Goal: Information Seeking & Learning: Learn about a topic

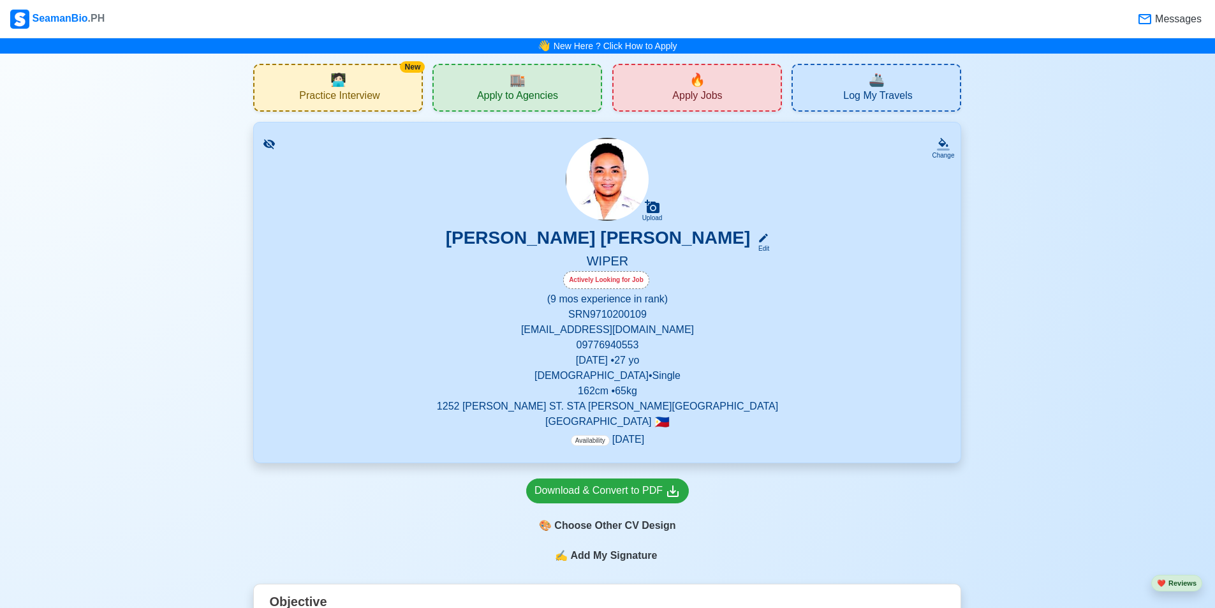
click at [338, 87] on span "🧑🏻‍💻" at bounding box center [338, 79] width 16 height 19
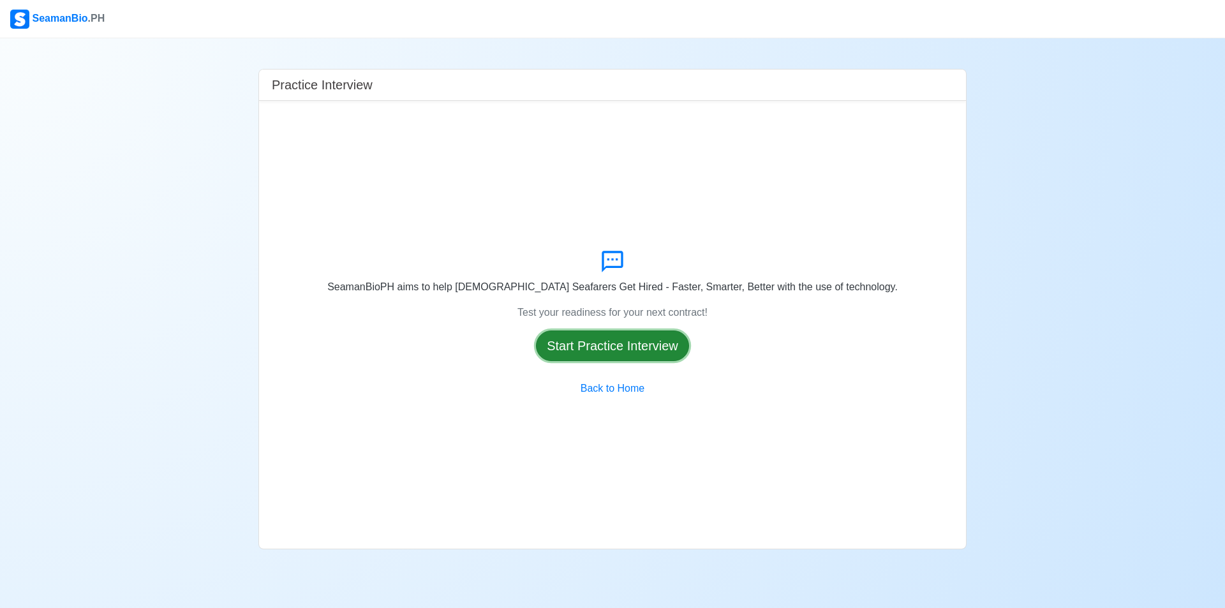
click at [655, 339] on button "Start Practice Interview" at bounding box center [612, 345] width 153 height 31
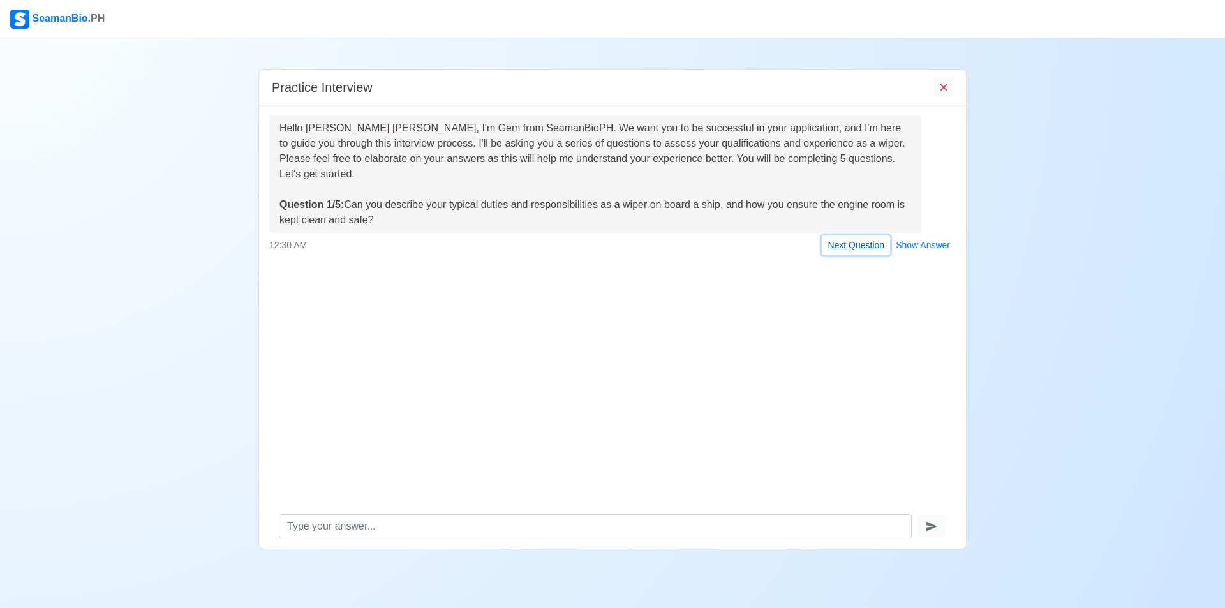
click at [860, 235] on button "Next Question" at bounding box center [856, 245] width 68 height 20
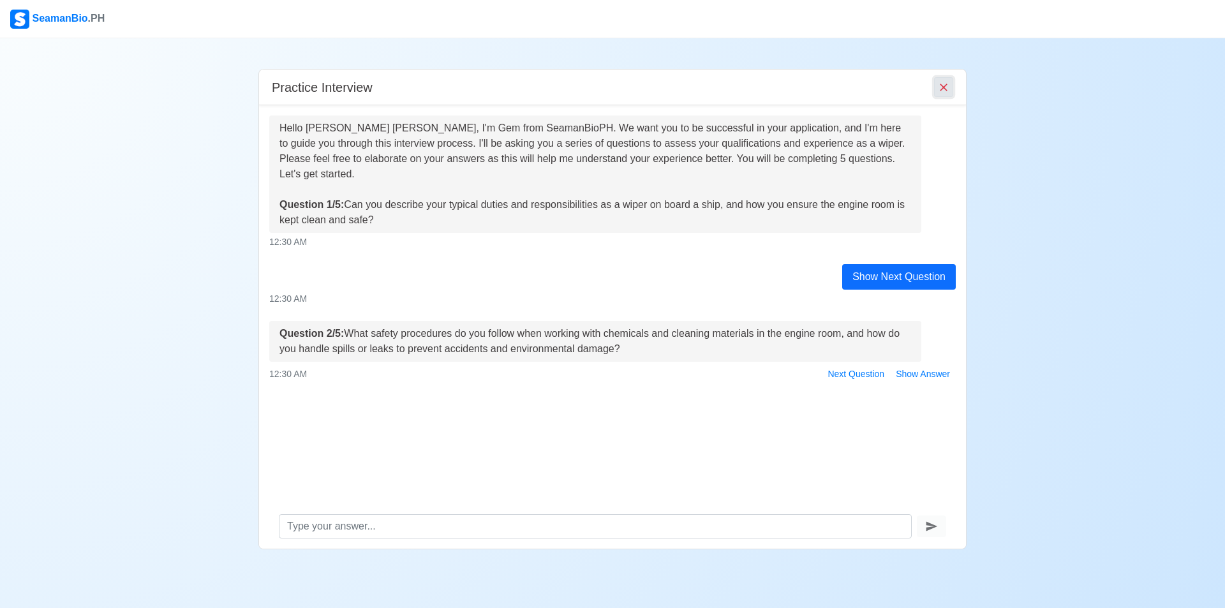
click at [941, 91] on icon "End Interview" at bounding box center [944, 88] width 8 height 8
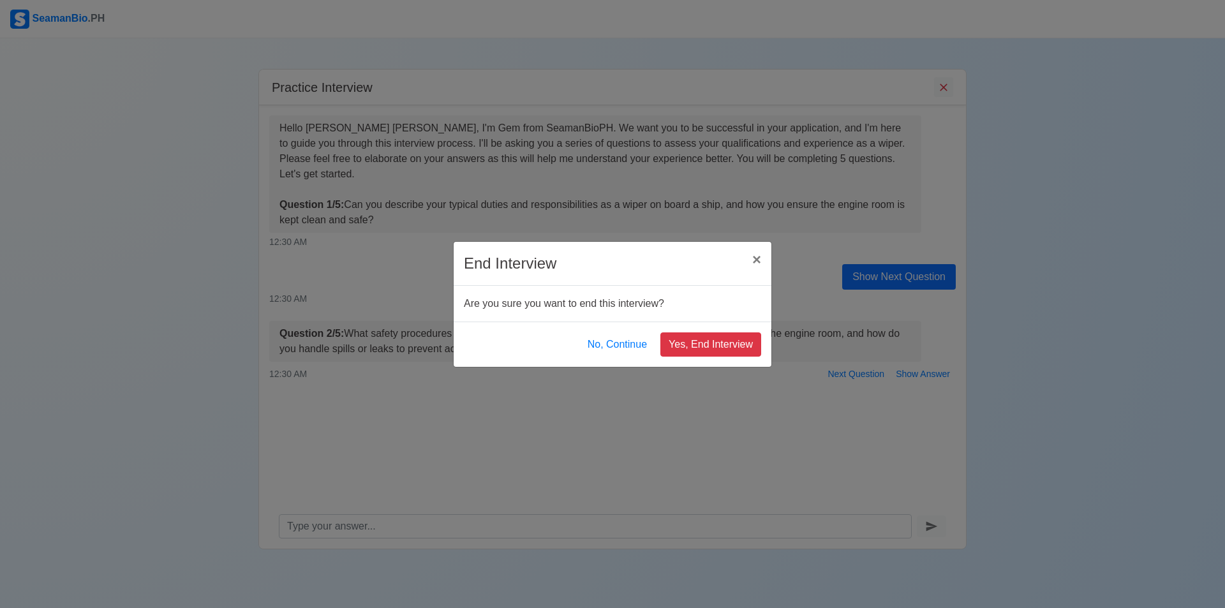
click at [629, 405] on div "End Interview × Close Are you sure you want to end this interview? No, Continue…" at bounding box center [612, 304] width 1225 height 608
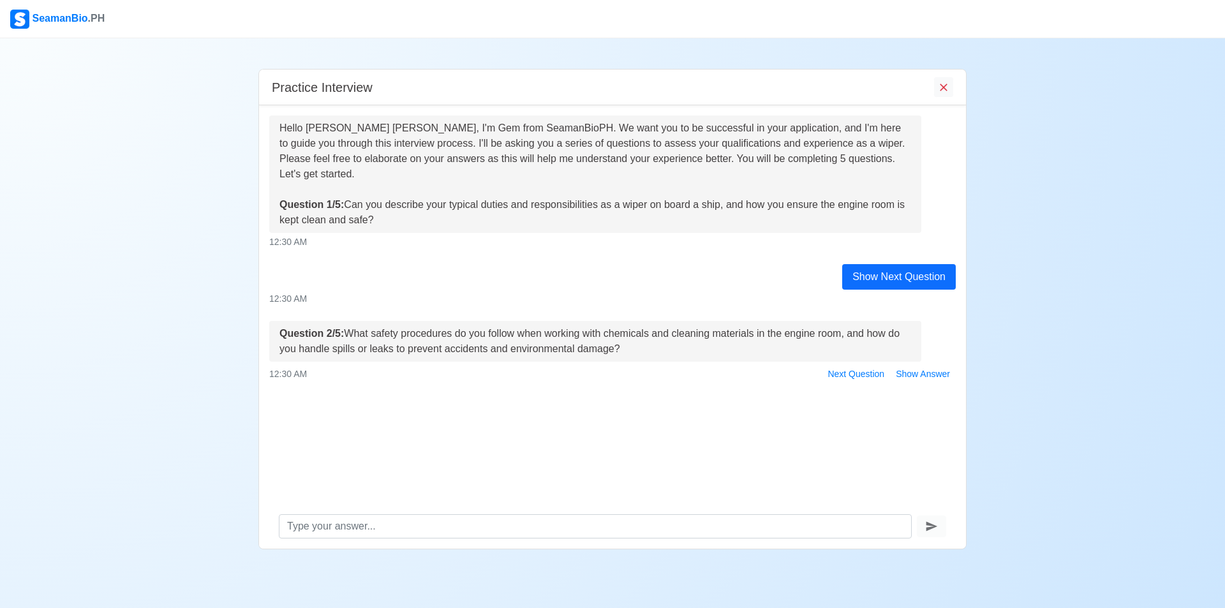
click at [848, 374] on div "Hello [PERSON_NAME] [PERSON_NAME], I'm Gem from SeamanBioPH. We want you to be …" at bounding box center [612, 304] width 707 height 399
click at [850, 364] on button "Next Question" at bounding box center [856, 374] width 68 height 20
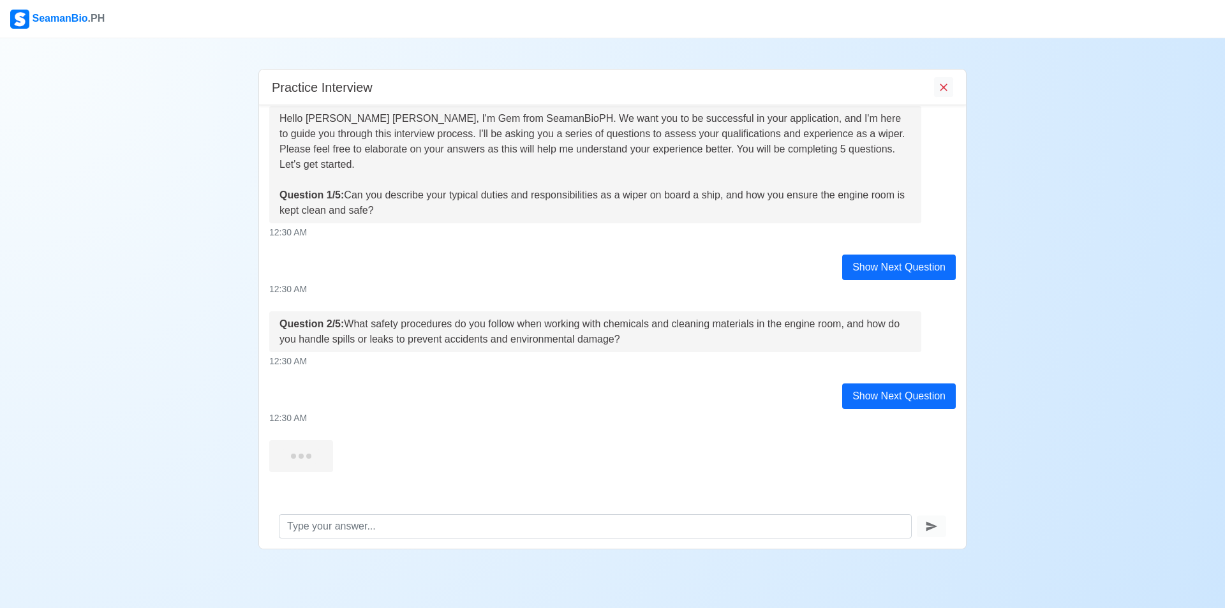
click at [850, 363] on div "12:30 AM" at bounding box center [612, 361] width 686 height 13
click at [944, 89] on icon "End Interview" at bounding box center [944, 88] width 8 height 8
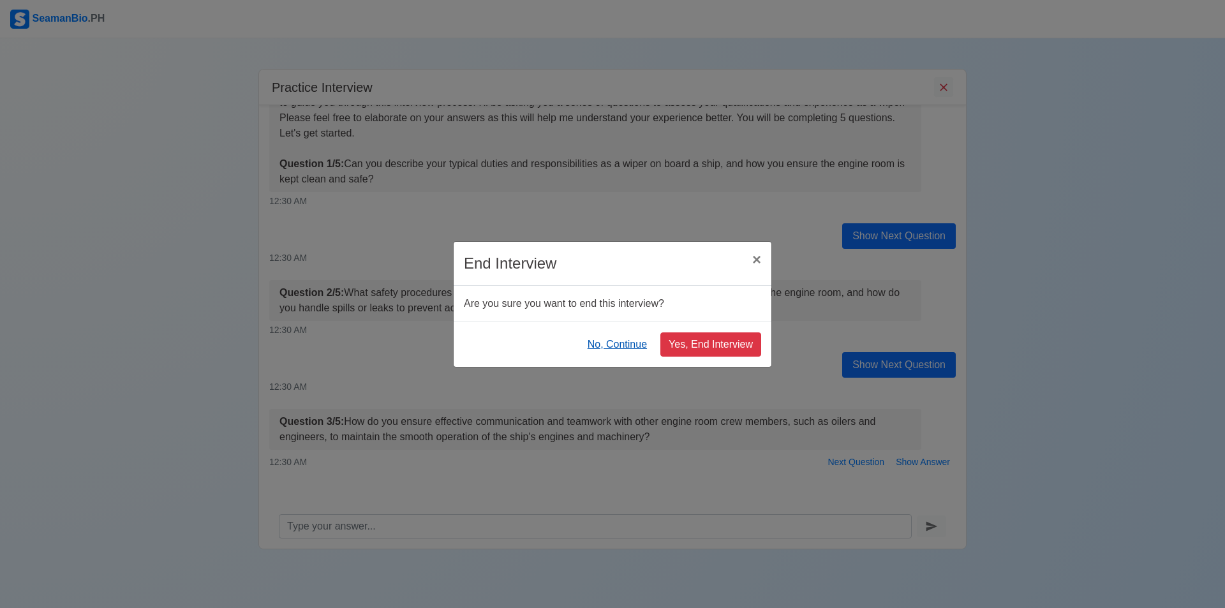
scroll to position [50, 0]
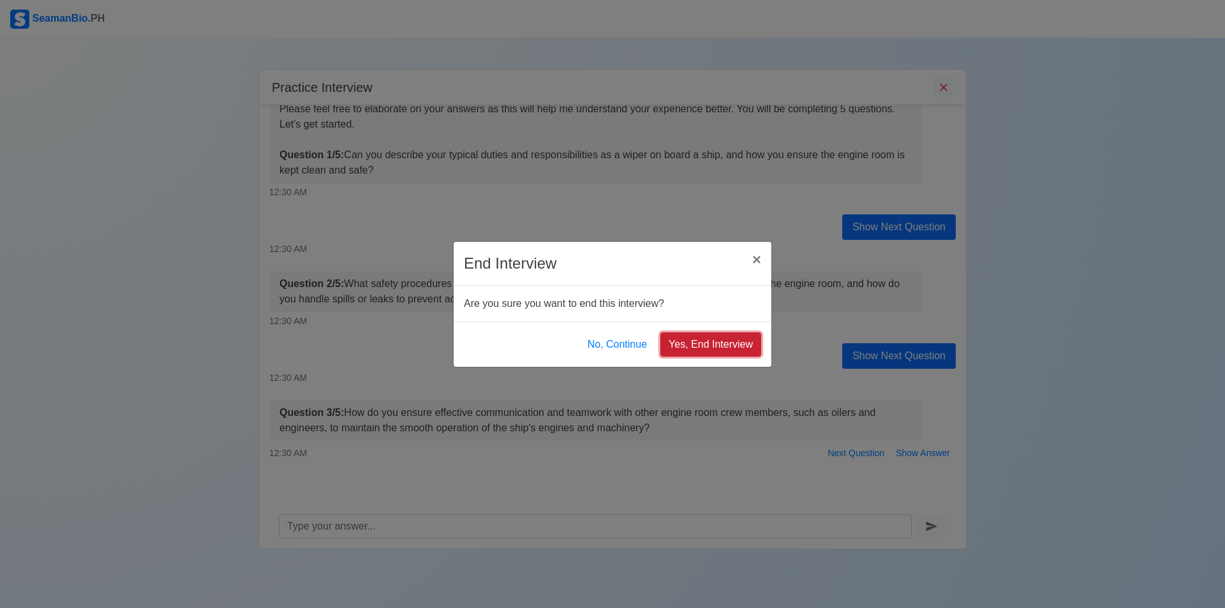
click at [704, 349] on button "Yes, End Interview" at bounding box center [710, 344] width 101 height 24
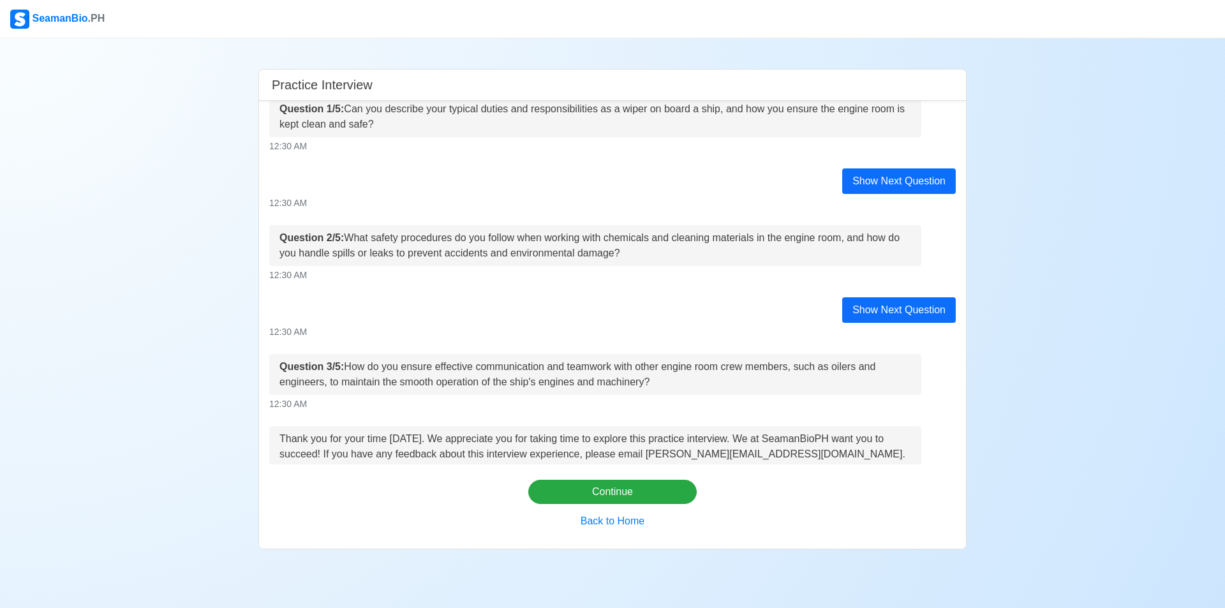
scroll to position [203, 0]
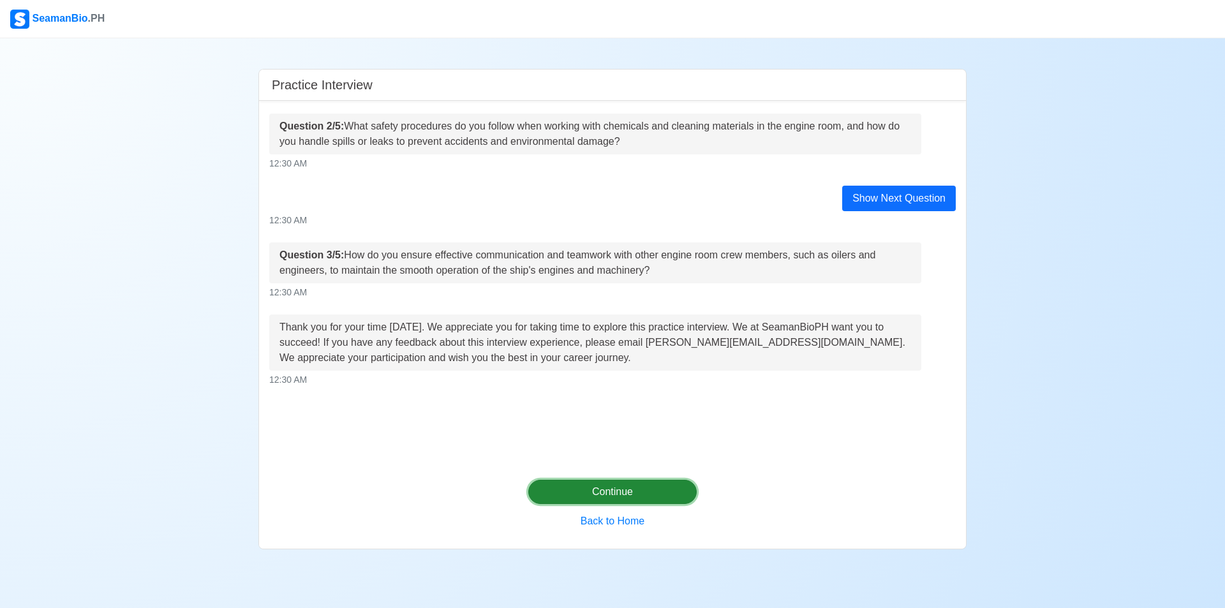
click at [631, 483] on button "Continue" at bounding box center [612, 492] width 169 height 24
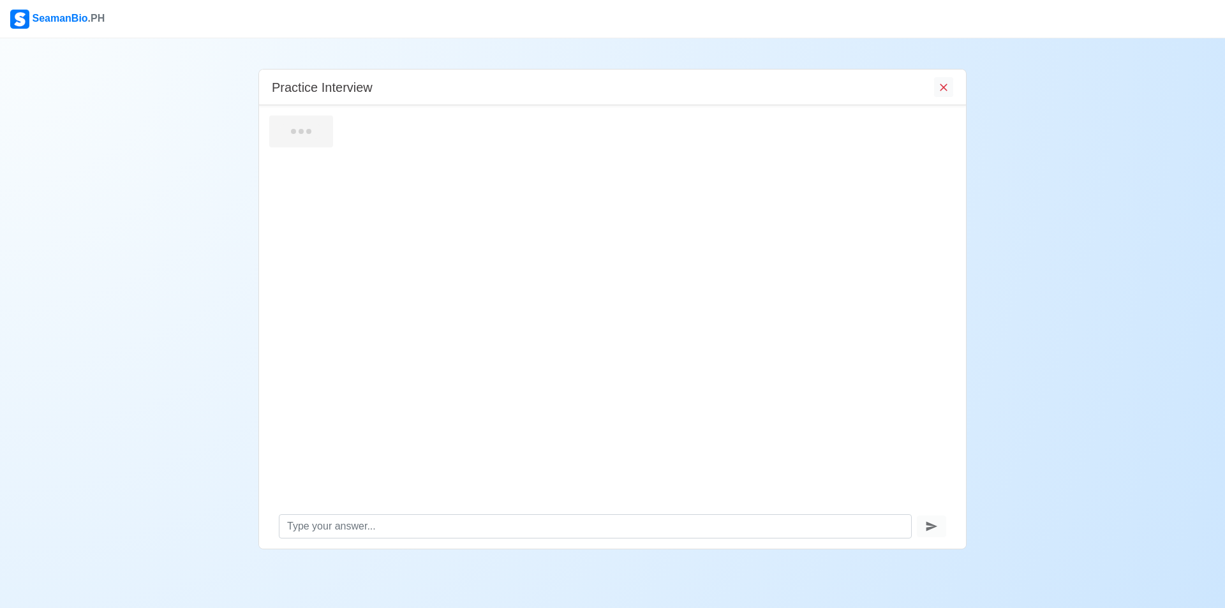
scroll to position [0, 0]
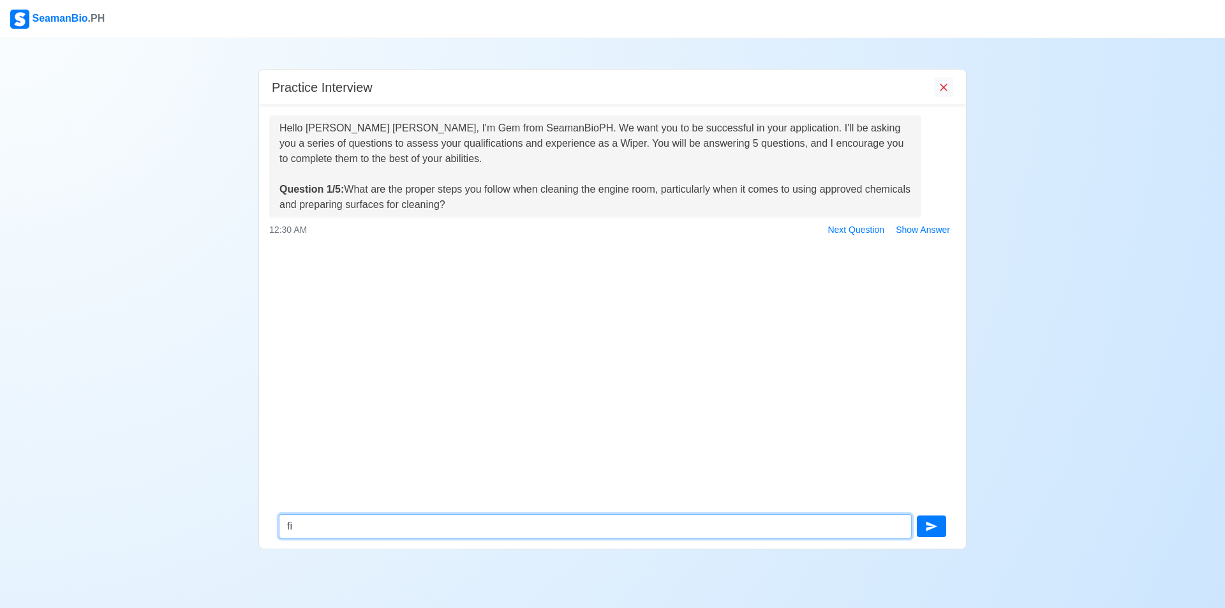
type textarea "f"
type textarea "I"
type textarea "w"
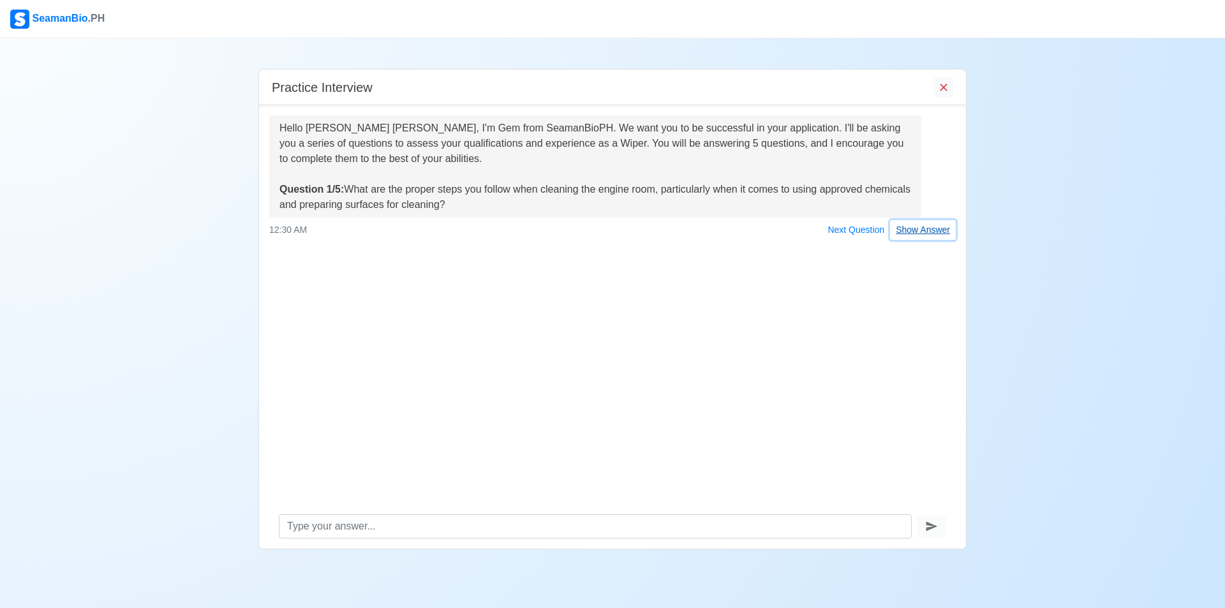
click at [901, 229] on button "Show Answer" at bounding box center [923, 230] width 66 height 20
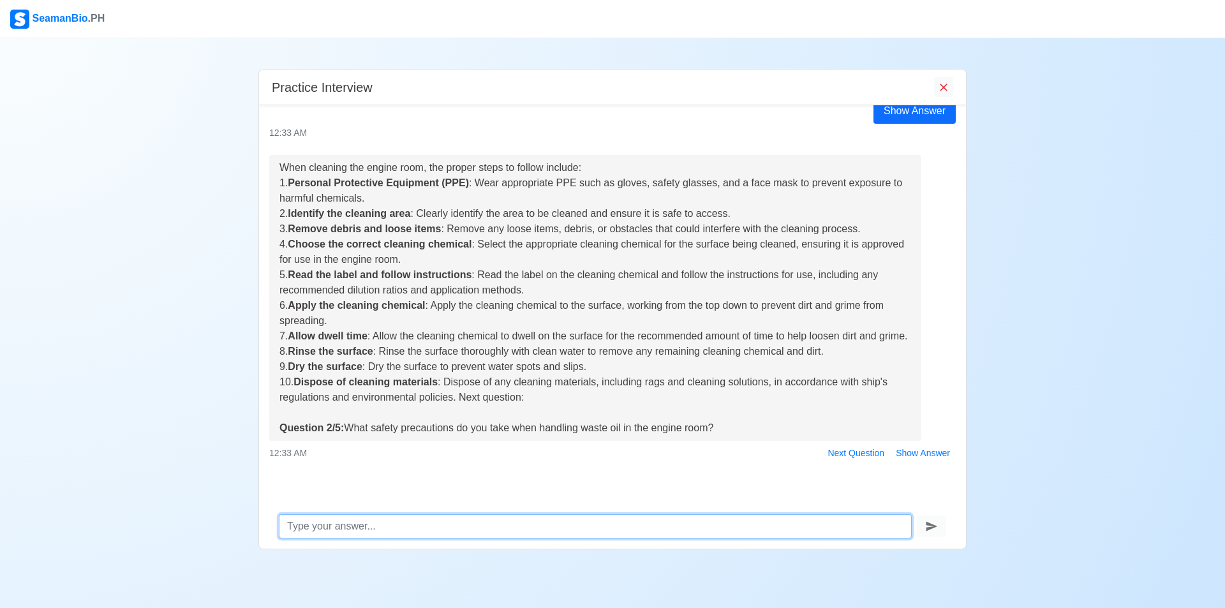
scroll to position [166, 0]
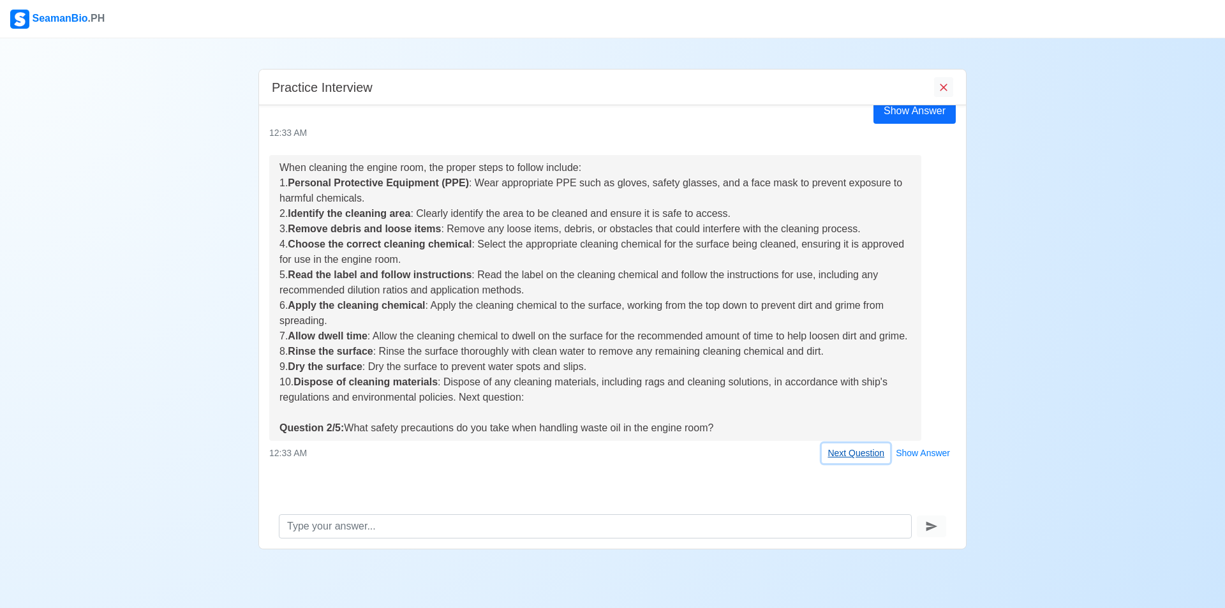
click at [839, 450] on button "Next Question" at bounding box center [856, 453] width 68 height 20
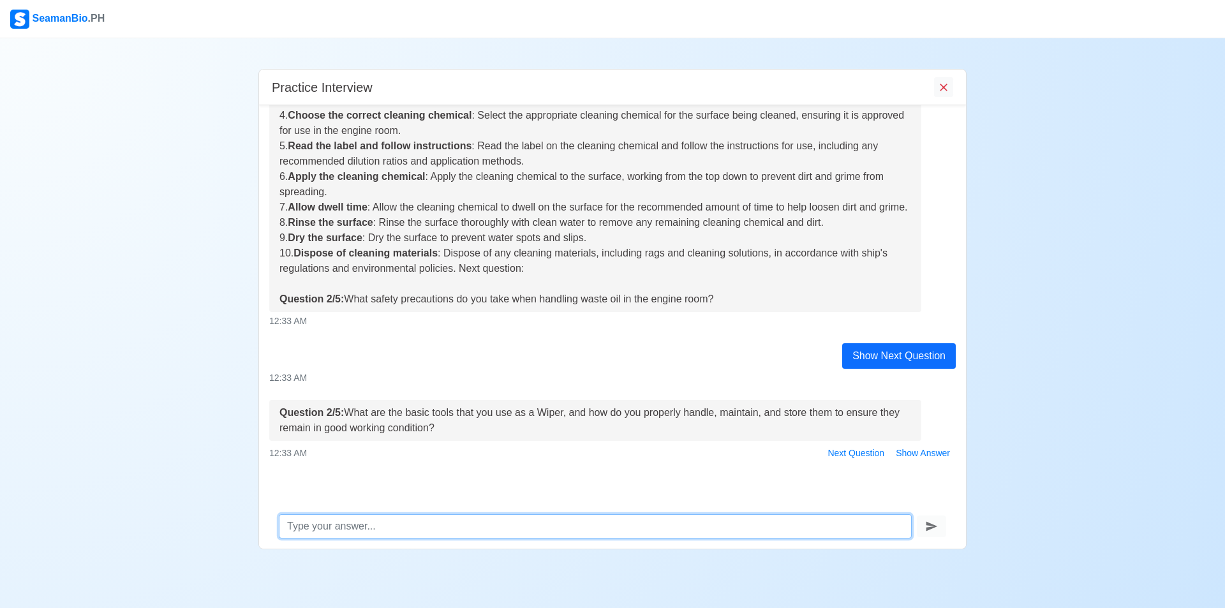
scroll to position [295, 0]
click at [614, 524] on textarea at bounding box center [595, 526] width 633 height 24
type textarea "basic tools such as spanner, rachet, tools that the officer needs. wipe them af…"
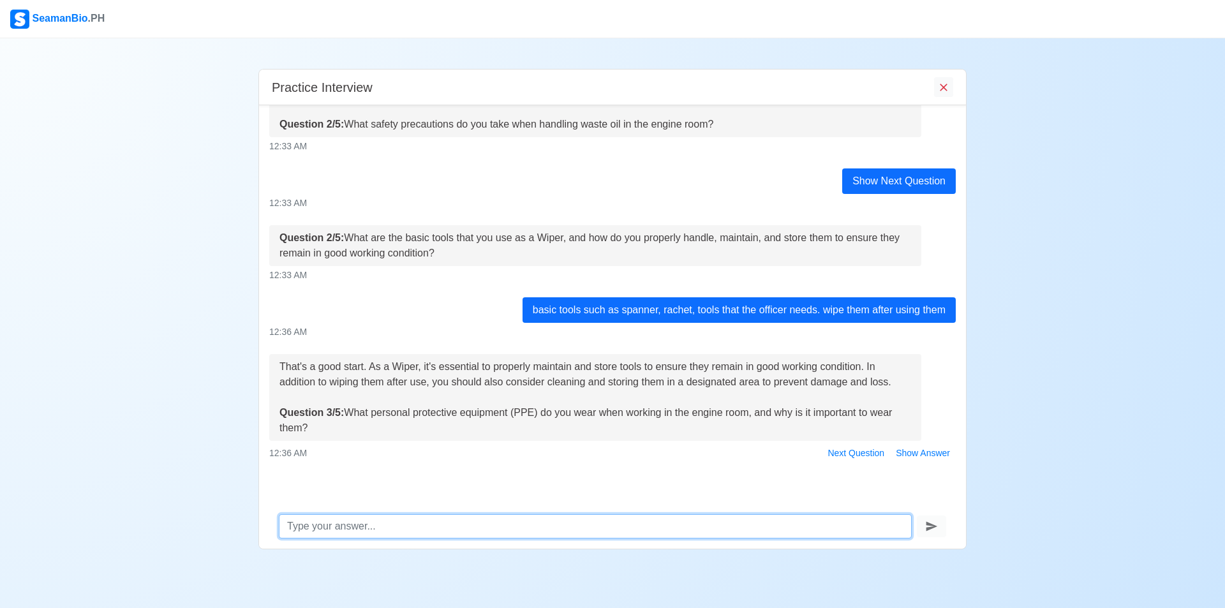
scroll to position [461, 0]
type textarea "your ppe is your first line of defense when it comes to safety."
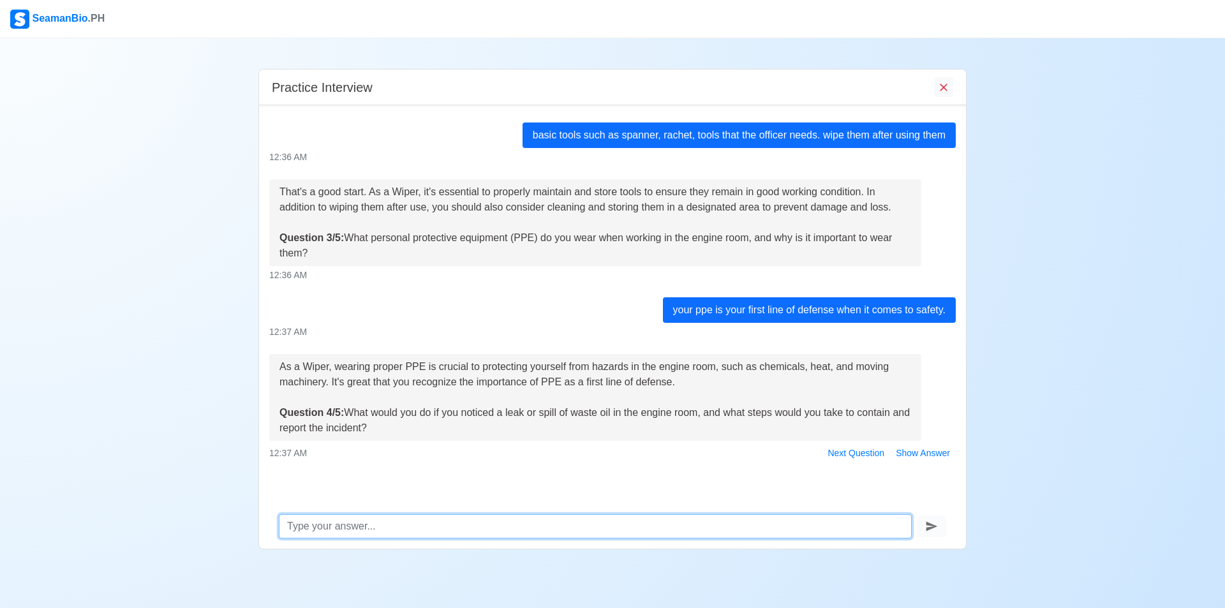
scroll to position [635, 0]
click at [653, 531] on textarea at bounding box center [595, 526] width 633 height 24
type textarea "a leak or spill of oil may indicate a problem in a machinery, so first is repor…"
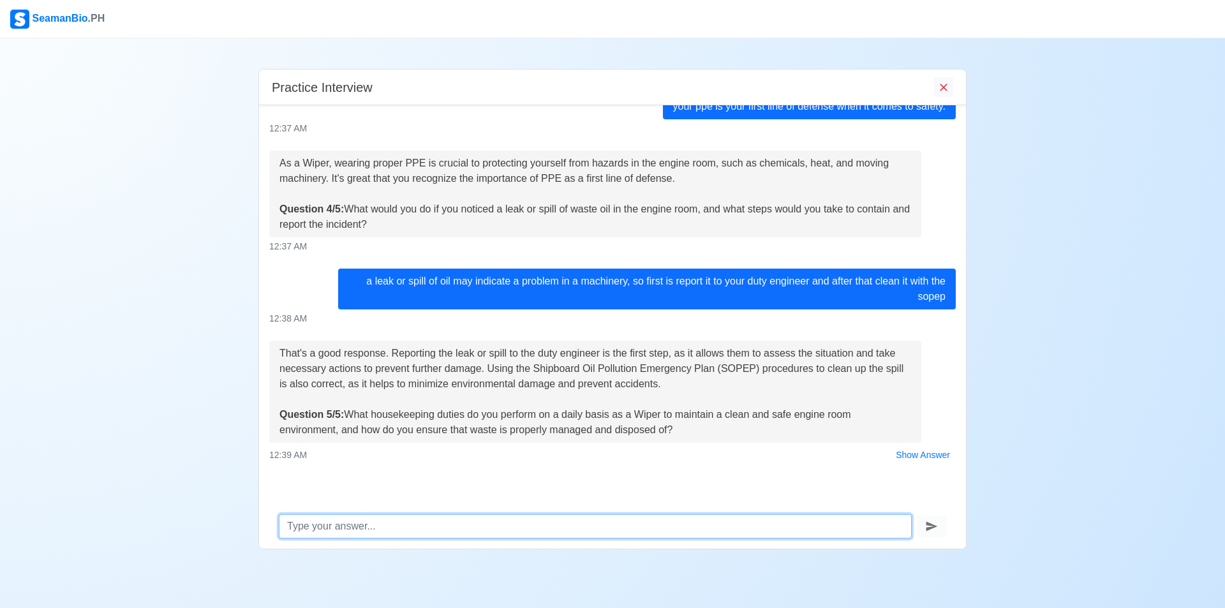
scroll to position [841, 0]
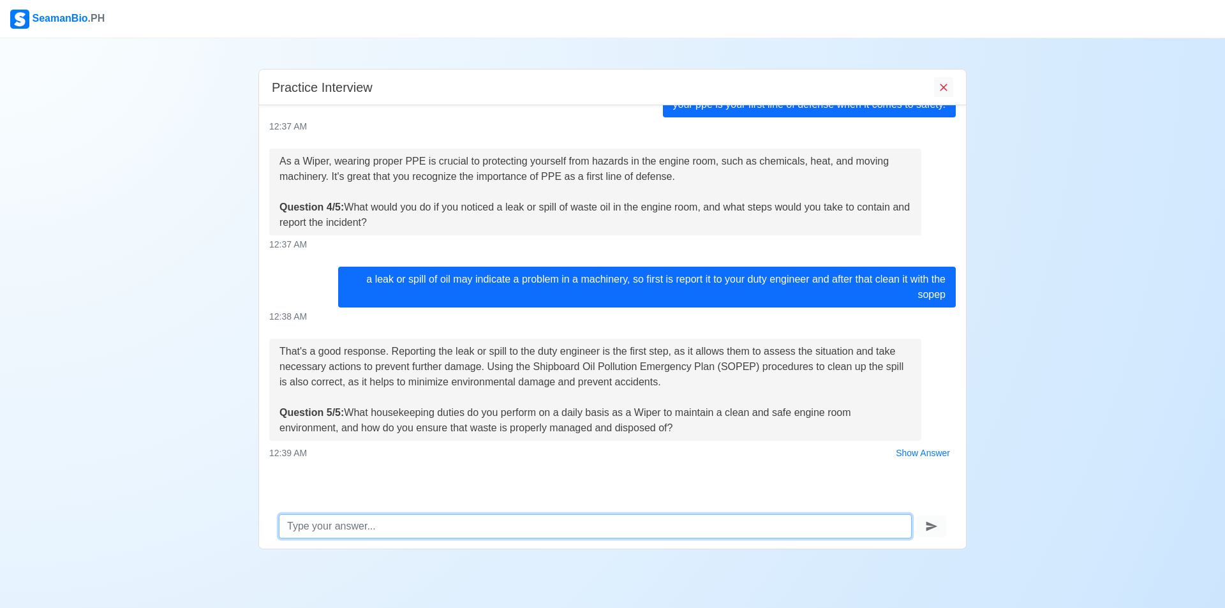
click at [538, 524] on textarea at bounding box center [595, 526] width 633 height 24
click at [549, 519] on textarea at bounding box center [595, 526] width 633 height 24
type textarea "e"
type textarea "W"
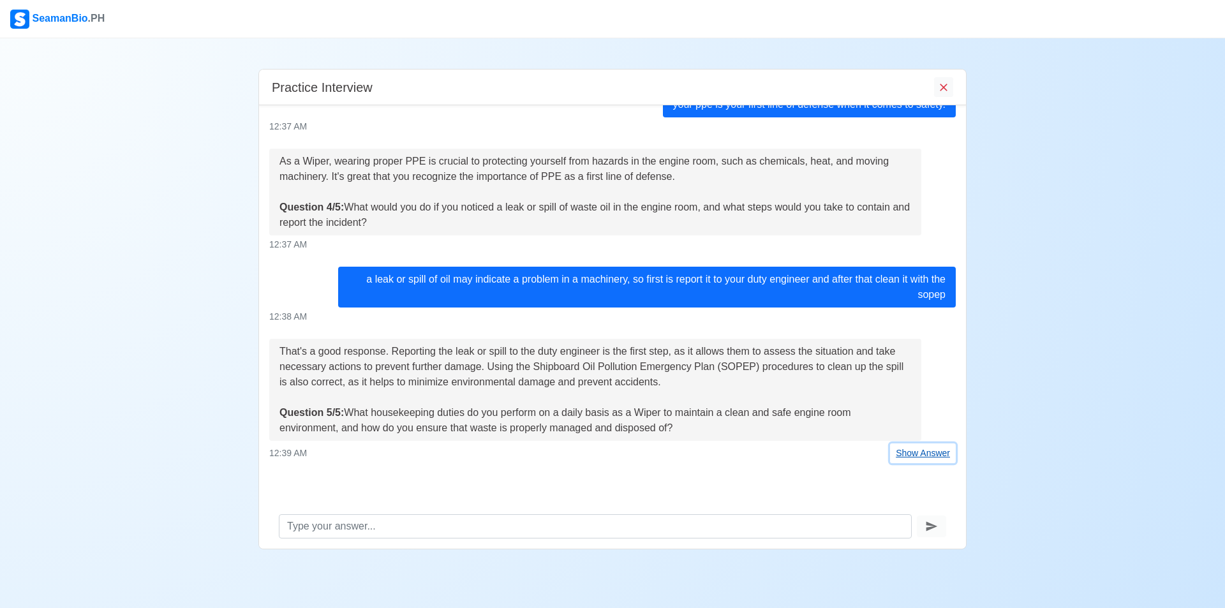
click at [917, 463] on button "Show Answer" at bounding box center [923, 453] width 66 height 20
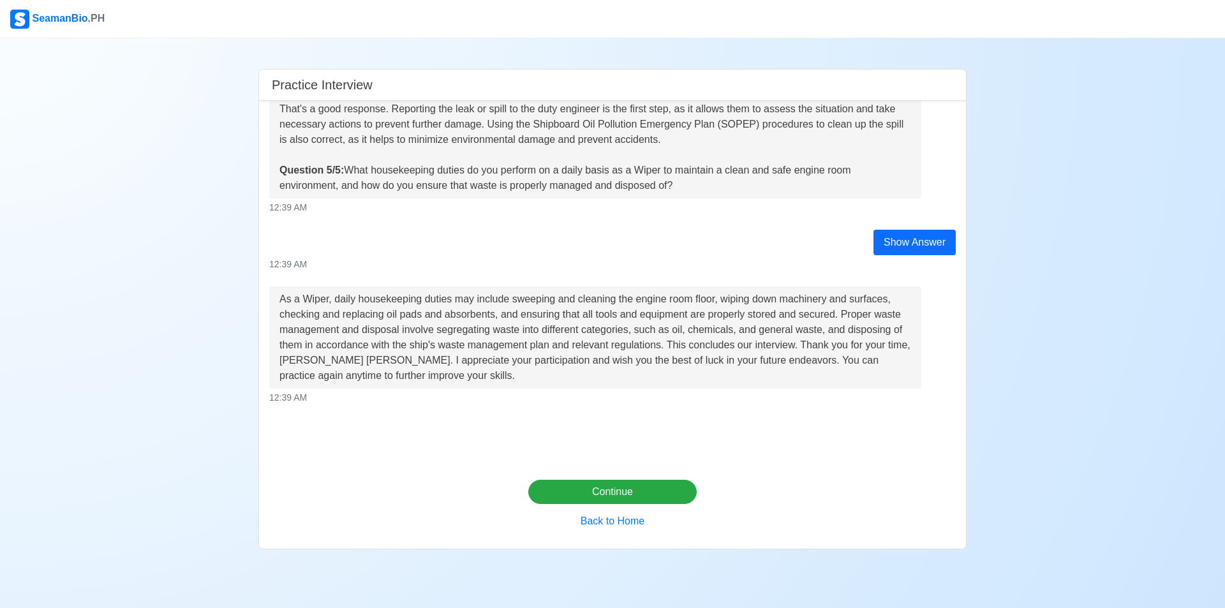
scroll to position [1105, 0]
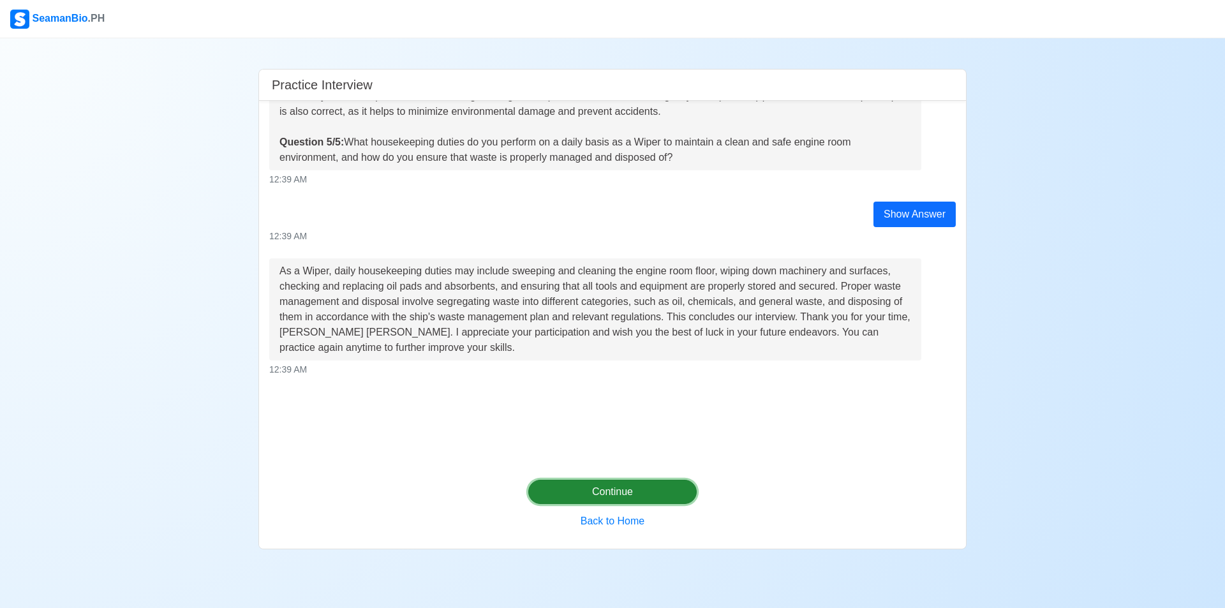
click at [637, 487] on button "Continue" at bounding box center [612, 492] width 169 height 24
